Goal: Information Seeking & Learning: Learn about a topic

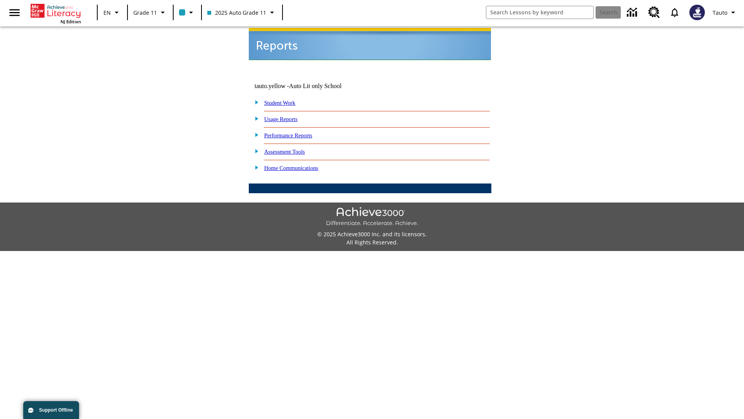
click at [286, 116] on link "Usage Reports" at bounding box center [280, 119] width 33 height 6
click at [0, 0] on link "Which of my students are using the program?" at bounding box center [0, 0] width 0 height 0
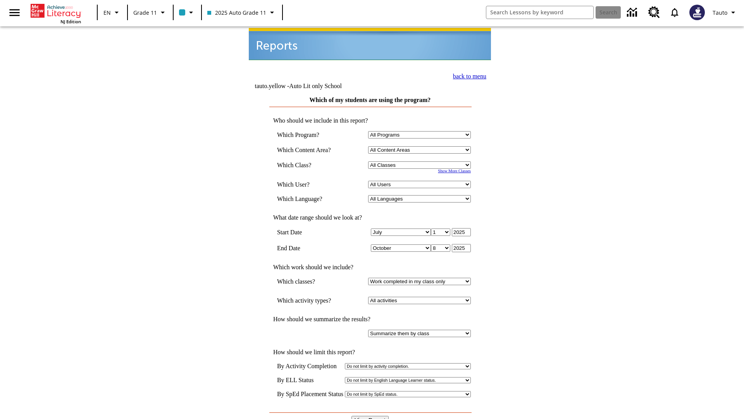
click at [421, 161] on select "Select a Class: All Classes 2025 Auto Grade 11 205 Auto Grade 11 Room 123 Empty…" at bounding box center [419, 164] width 103 height 7
select select "11133141"
select select "21437114"
click at [371, 416] on input "View Report" at bounding box center [370, 420] width 37 height 9
click at [468, 75] on link "back to menu" at bounding box center [469, 76] width 33 height 7
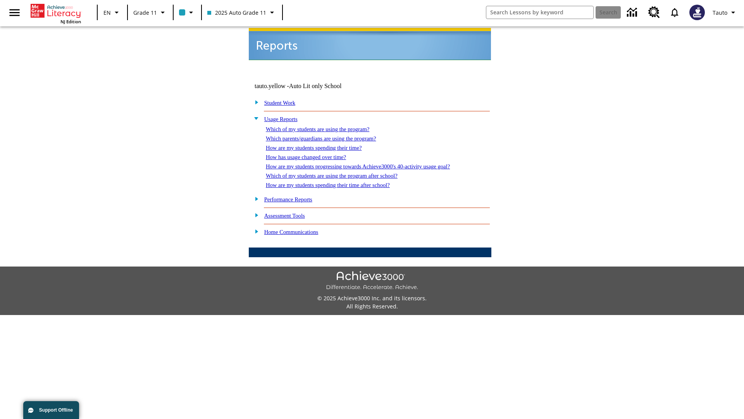
click at [330, 135] on link "Which parents/guardians are using the program?" at bounding box center [321, 138] width 110 height 6
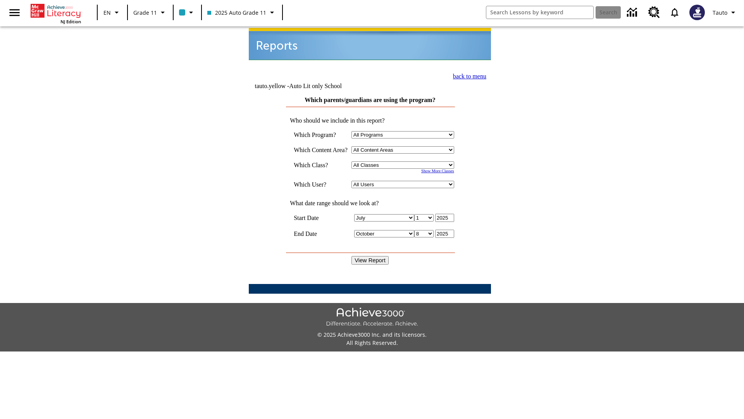
click at [405, 161] on select "Select a Class: All Classes 2025 Auto Grade 11 205 Auto Grade 11 Room 123 Empty…" at bounding box center [403, 164] width 103 height 7
select select "11133141"
click at [405, 181] on select "All Users Puma, Sautoen Puma, Sautoes Puma, Sautoss Twoclasses, Sautoen Twoclas…" at bounding box center [403, 184] width 103 height 7
select select "21437114"
click at [371, 256] on input "View Report" at bounding box center [370, 260] width 37 height 9
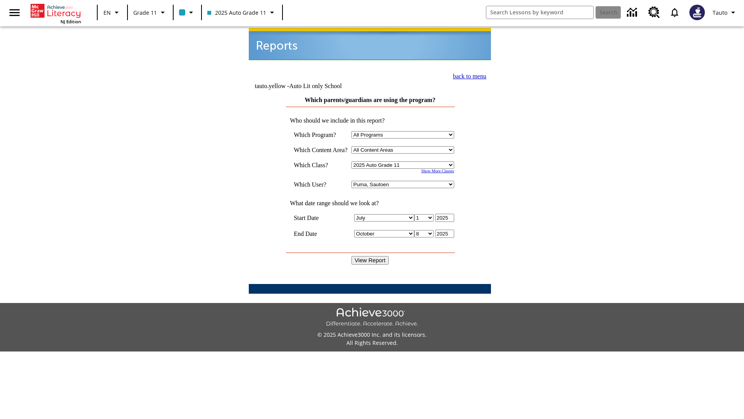
click at [468, 75] on link "back to menu" at bounding box center [469, 76] width 33 height 7
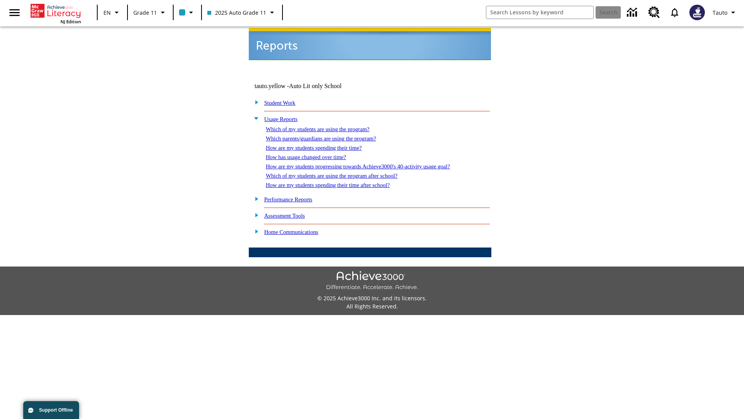
click at [321, 145] on link "How are my students spending their time?" at bounding box center [314, 148] width 96 height 6
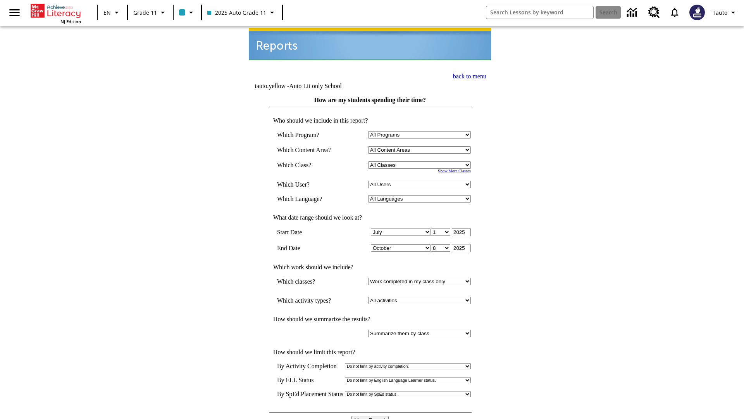
click at [421, 161] on select "Select a Class: All Classes 2025 Auto Grade 11 205 Auto Grade 11 Room 123 Empty…" at bounding box center [419, 164] width 103 height 7
select select "11133141"
click at [421, 181] on select "All Users Puma, Sautoen Puma, Sautoes Puma, Sautoss Twoclasses, Sautoen Twoscho…" at bounding box center [419, 184] width 103 height 7
select select "21437114"
click at [371, 416] on input "View Report" at bounding box center [370, 420] width 37 height 9
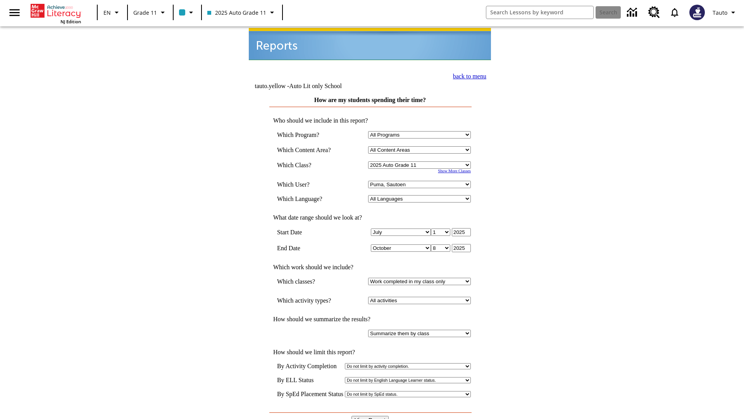
click at [468, 75] on link "back to menu" at bounding box center [469, 76] width 33 height 7
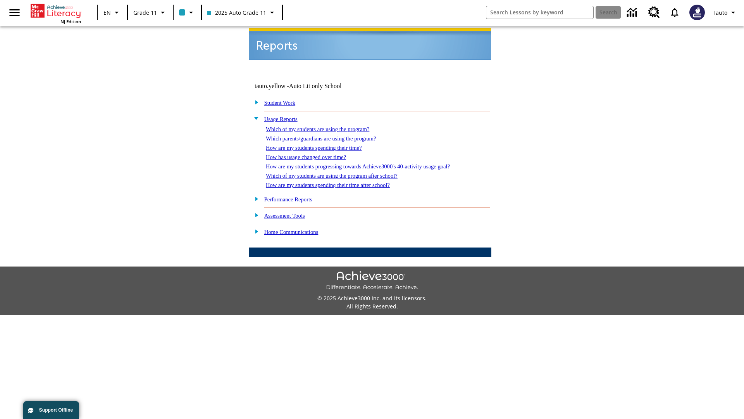
click at [312, 154] on link "How has usage changed over time?" at bounding box center [306, 157] width 80 height 6
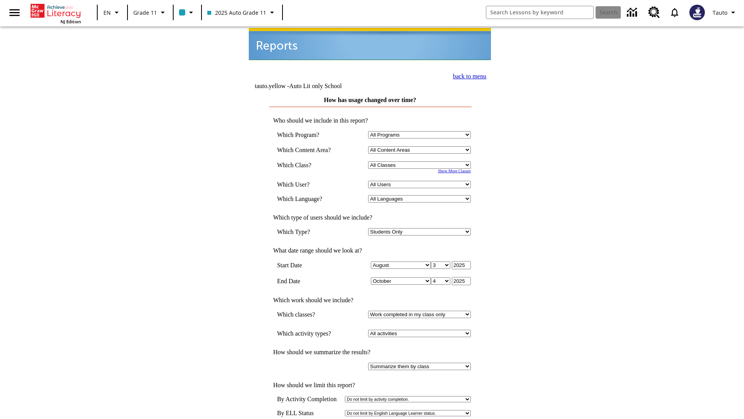
click at [421, 161] on select "Select a Class: All Classes 2025 Auto Grade 11 205 Auto Grade 11 Room 123 Empty…" at bounding box center [419, 164] width 103 height 7
select select "11133141"
click at [421, 181] on select "All Users Puma, Sautoen Puma, Sautoes Puma, Sautoss Twoclasses, Sautoen Twoscho…" at bounding box center [419, 184] width 103 height 7
select select "21437114"
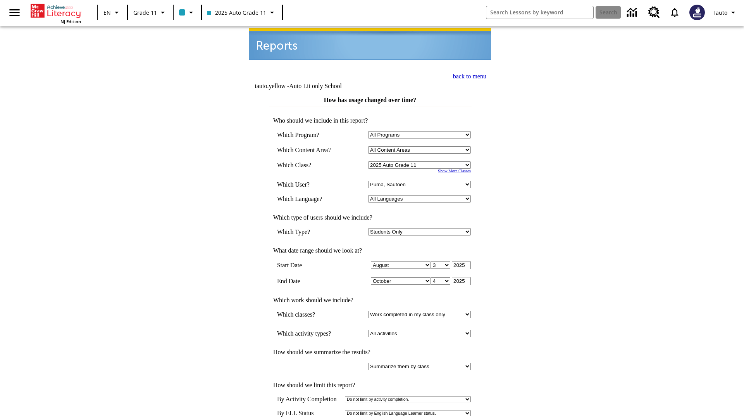
click at [468, 75] on link "back to menu" at bounding box center [469, 76] width 33 height 7
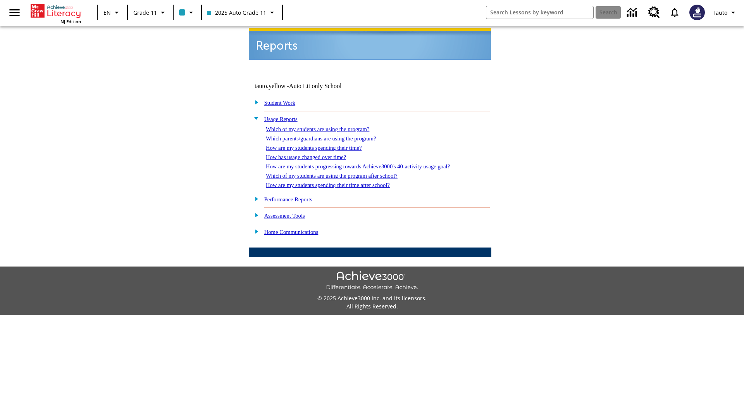
click at [371, 163] on link "How are my students progressing towards Achieve3000's 40-activity usage goal?" at bounding box center [358, 166] width 184 height 6
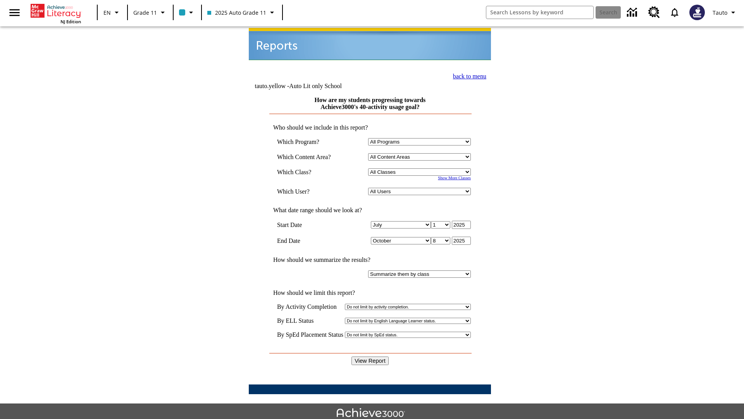
click at [421, 168] on select "Select a Class: All Classes 2025 Auto Grade 11 205 Auto Grade 11 Room 123 Empty…" at bounding box center [419, 171] width 103 height 7
select select "11133141"
click at [421, 188] on select "All Users Puma, Sautoen Puma, Sautoes Puma, Sautoss Twoclasses, Sautoen Twoscho…" at bounding box center [419, 191] width 103 height 7
select select "21437114"
click at [371, 356] on input "View Report" at bounding box center [370, 360] width 37 height 9
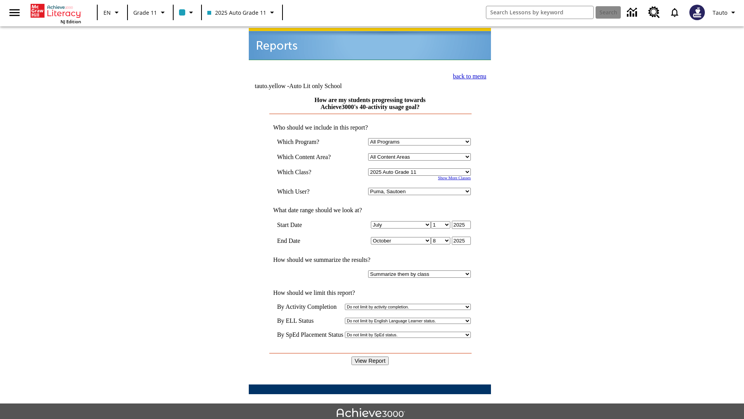
click at [468, 75] on link "back to menu" at bounding box center [469, 76] width 33 height 7
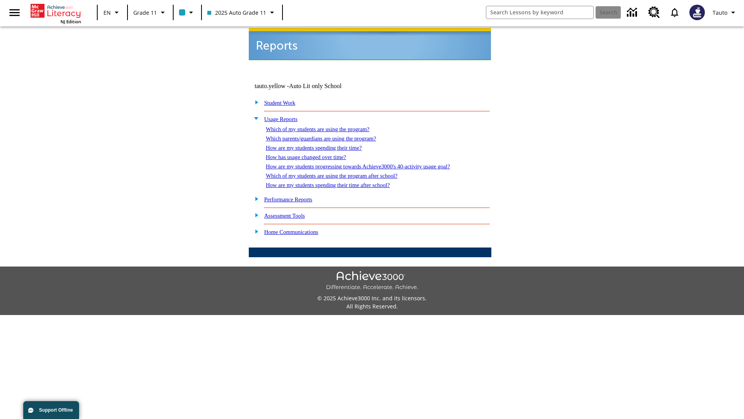
click at [342, 173] on link "Which of my students are using the program after school?" at bounding box center [332, 176] width 132 height 6
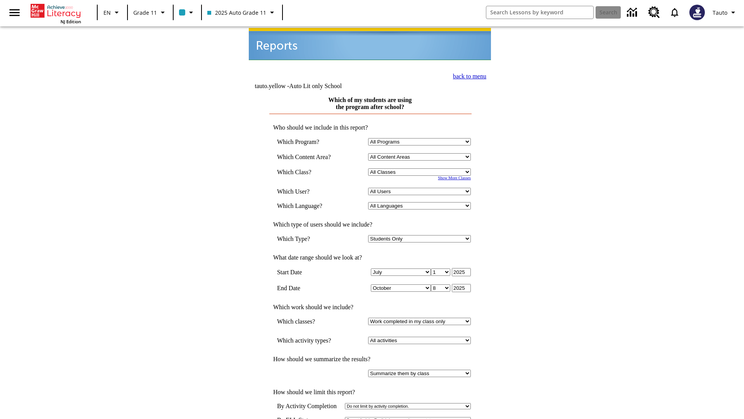
click at [421, 168] on select "Select a Class: All Classes 2025 Auto Grade 11 205 Auto Grade 11 Room 123 Empty…" at bounding box center [419, 171] width 103 height 7
select select "11133141"
click at [421, 188] on select "All Users Puma, Sautoen Puma, Sautoes Puma, Sautoss Twoclasses, Sautoen Twoscho…" at bounding box center [419, 191] width 103 height 7
select select "21437114"
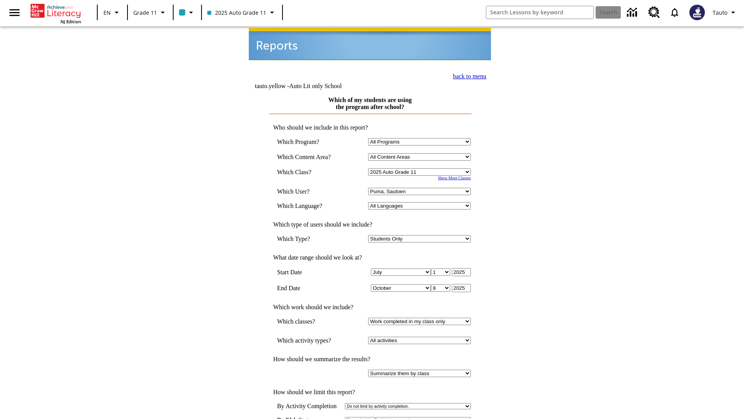
scroll to position [1, 0]
click at [468, 74] on link "back to menu" at bounding box center [469, 75] width 33 height 7
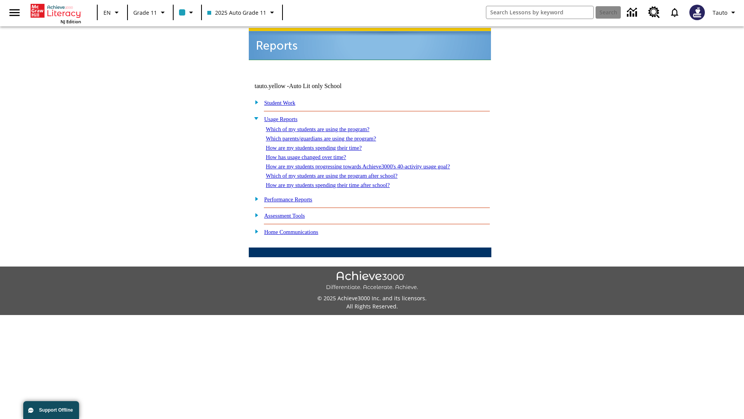
click at [337, 182] on link "How are my students spending their time after school?" at bounding box center [328, 185] width 124 height 6
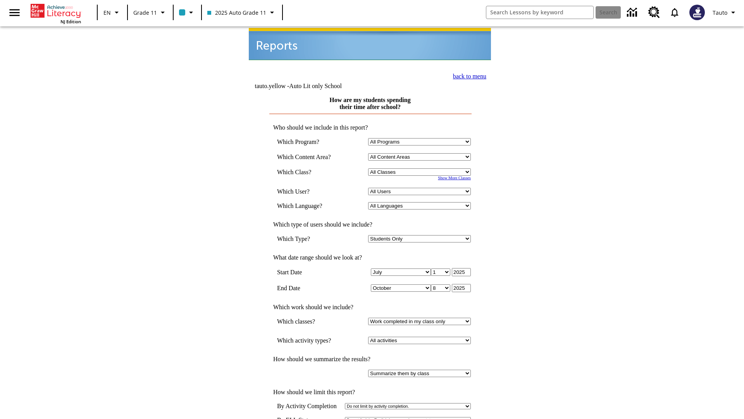
click at [421, 168] on select "Select a Class: All Classes 2025 Auto Grade 11 205 Auto Grade 11 Room 123 Empty…" at bounding box center [419, 171] width 103 height 7
select select "11133141"
select select "21437114"
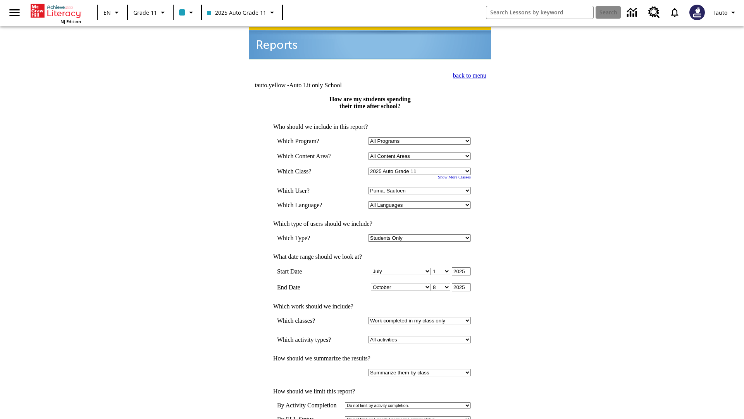
click at [468, 74] on link "back to menu" at bounding box center [469, 75] width 33 height 7
